Goal: Task Accomplishment & Management: Understand process/instructions

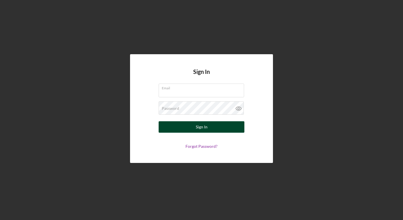
type input "[EMAIL_ADDRESS][DOMAIN_NAME]"
click at [178, 128] on button "Sign In" at bounding box center [202, 127] width 86 height 11
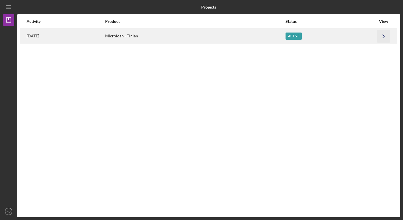
click at [384, 36] on polyline "button" at bounding box center [384, 36] width 2 height 3
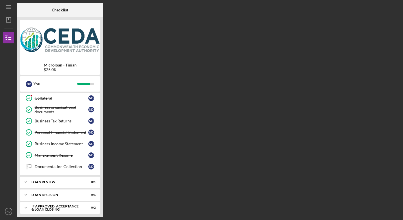
scroll to position [72, 0]
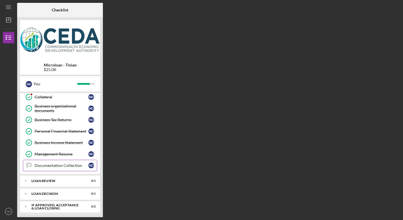
click at [59, 164] on div "Documentation Collection" at bounding box center [62, 166] width 54 height 5
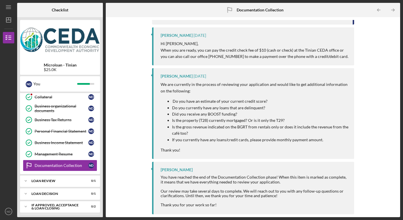
scroll to position [200, 0]
click at [64, 206] on div "If approved, acceptance & loan closing" at bounding box center [61, 207] width 61 height 7
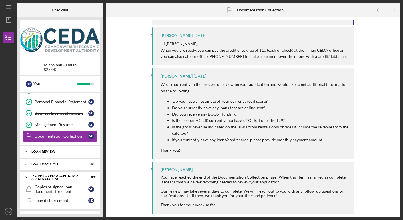
scroll to position [109, 0]
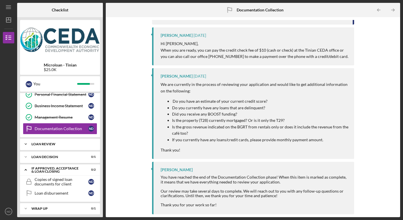
click at [49, 143] on div "Loan Review" at bounding box center [61, 144] width 61 height 3
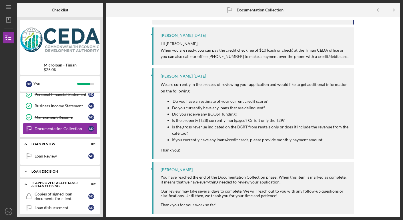
click at [54, 170] on div "Loan decision" at bounding box center [61, 171] width 61 height 3
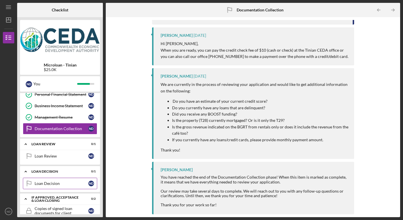
click at [45, 183] on link "Loan Decision Loan Decision N D" at bounding box center [60, 183] width 74 height 11
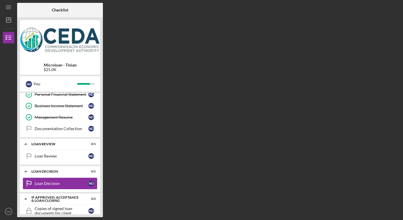
click at [45, 183] on link "Loan Decision Loan Decision N D" at bounding box center [60, 183] width 74 height 11
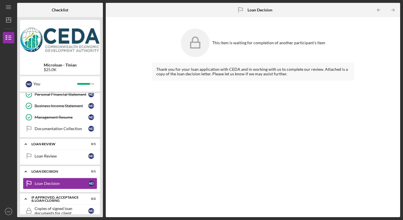
click at [200, 42] on rect at bounding box center [195, 45] width 9 height 6
